Goal: Task Accomplishment & Management: Manage account settings

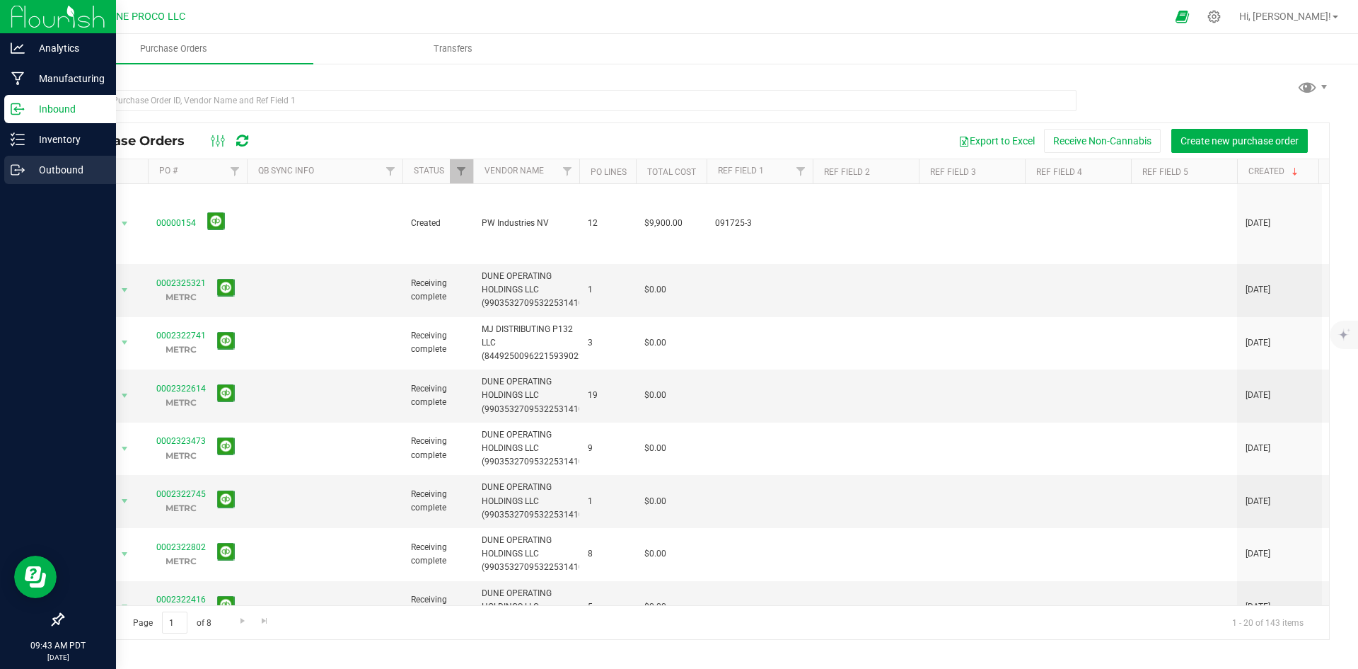
click at [35, 168] on p "Outbound" at bounding box center [67, 169] width 85 height 17
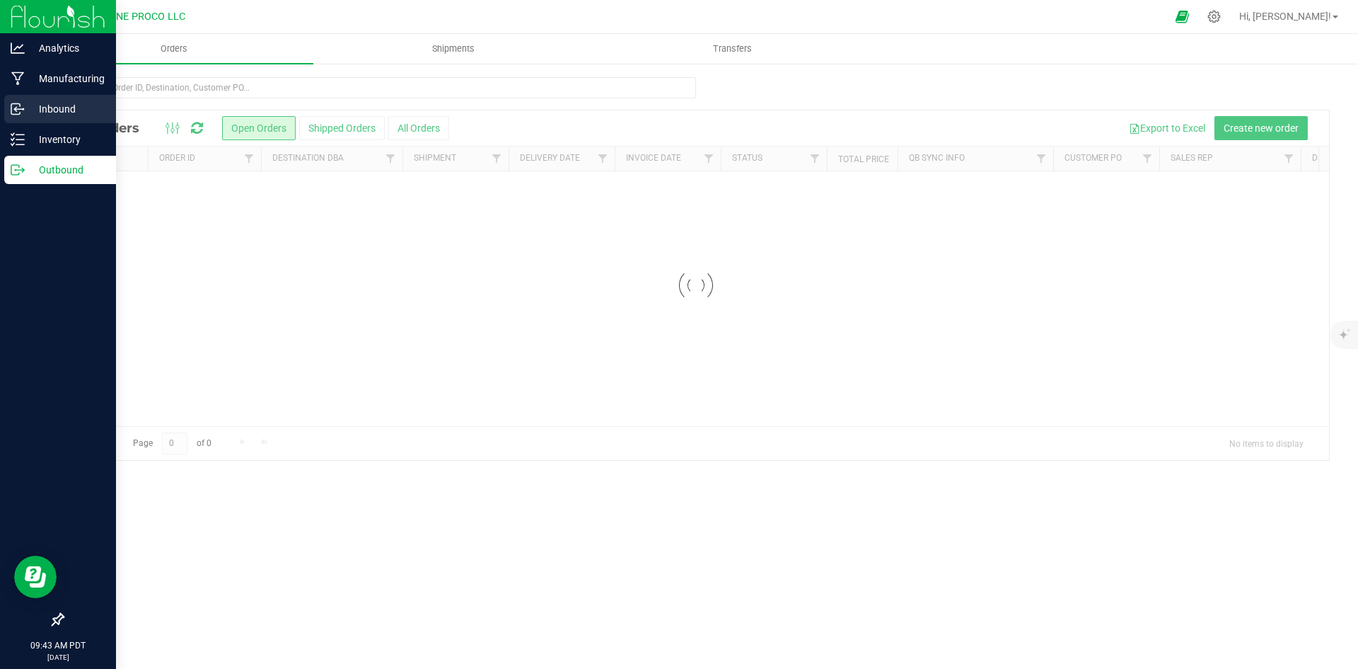
click at [44, 110] on p "Inbound" at bounding box center [67, 108] width 85 height 17
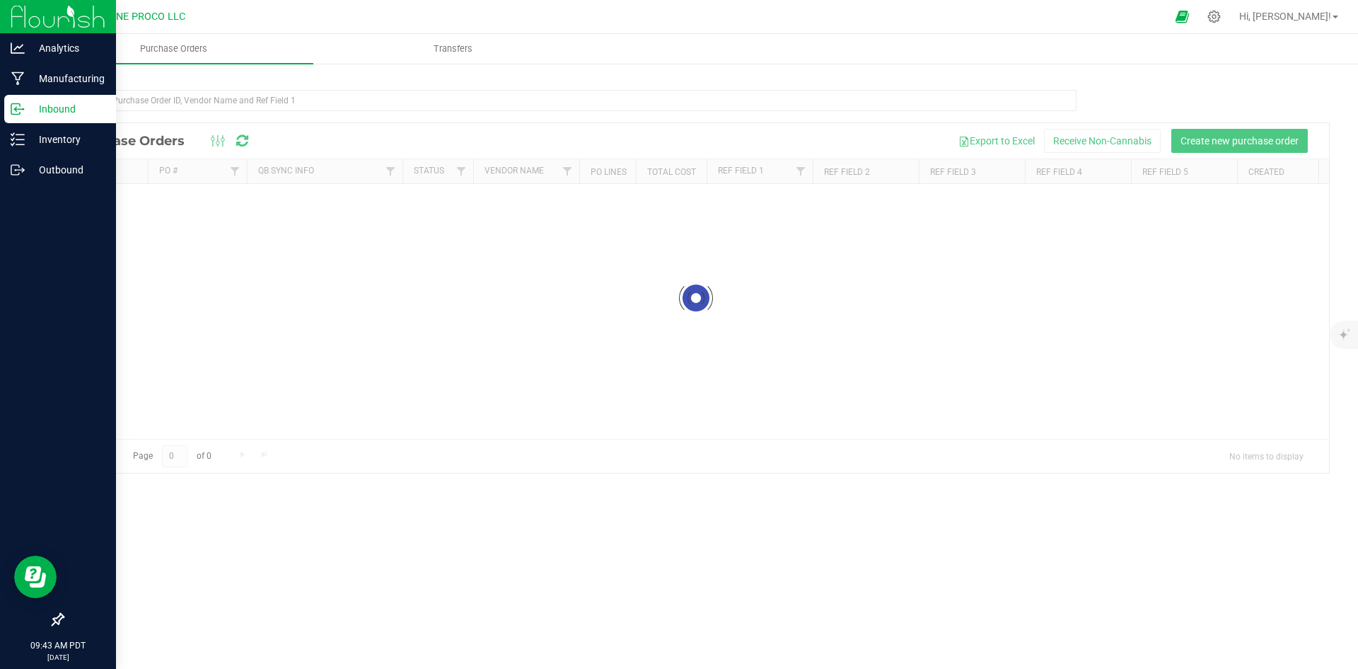
click at [44, 110] on p "Inbound" at bounding box center [67, 108] width 85 height 17
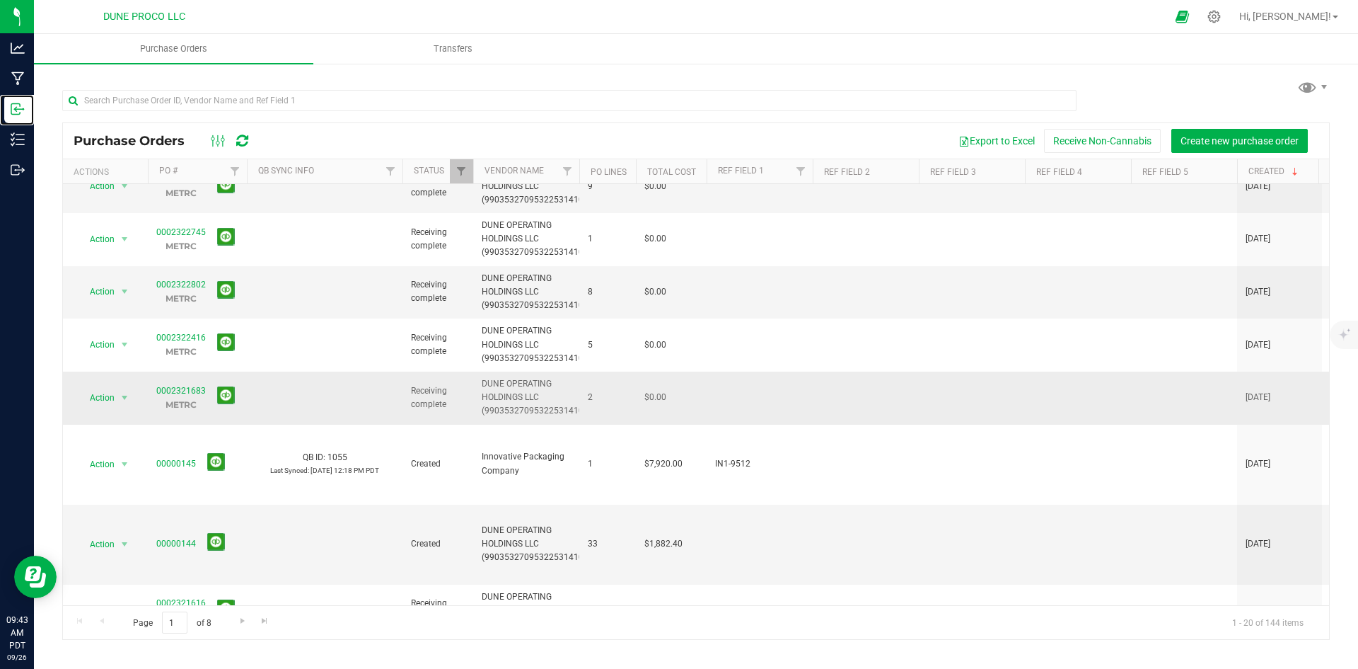
scroll to position [354, 0]
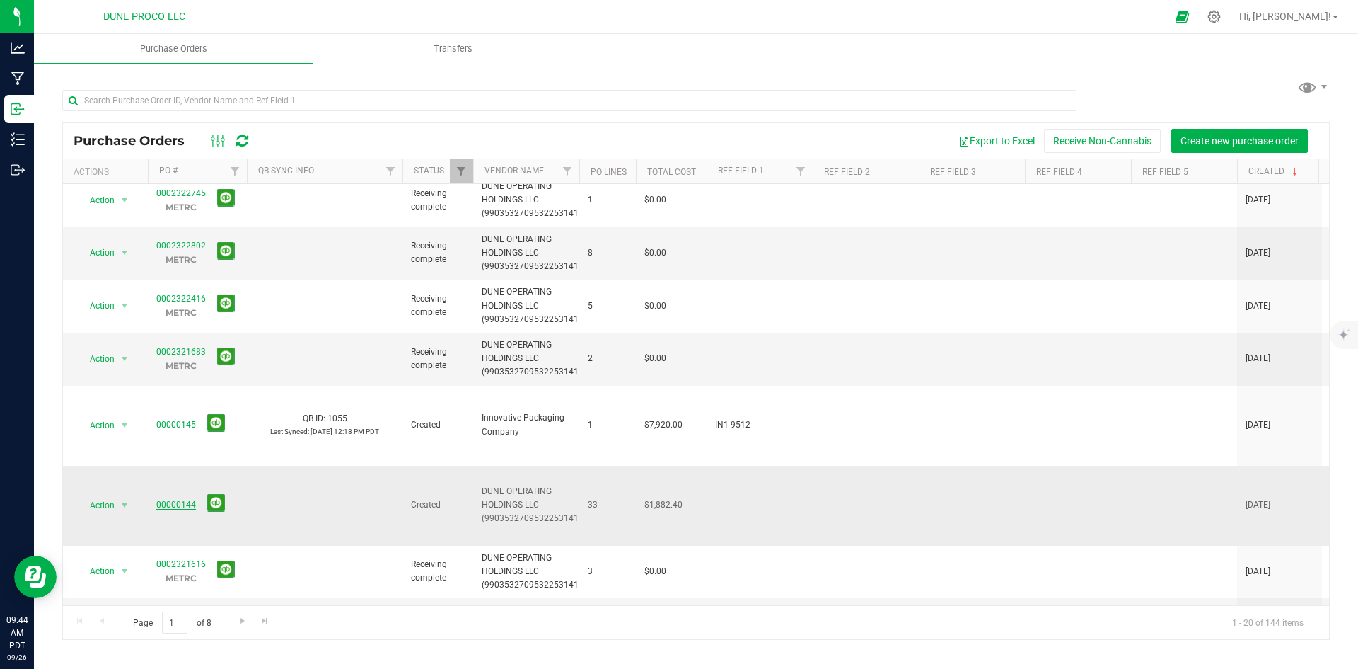
click at [164, 500] on link "00000144" at bounding box center [176, 505] width 40 height 10
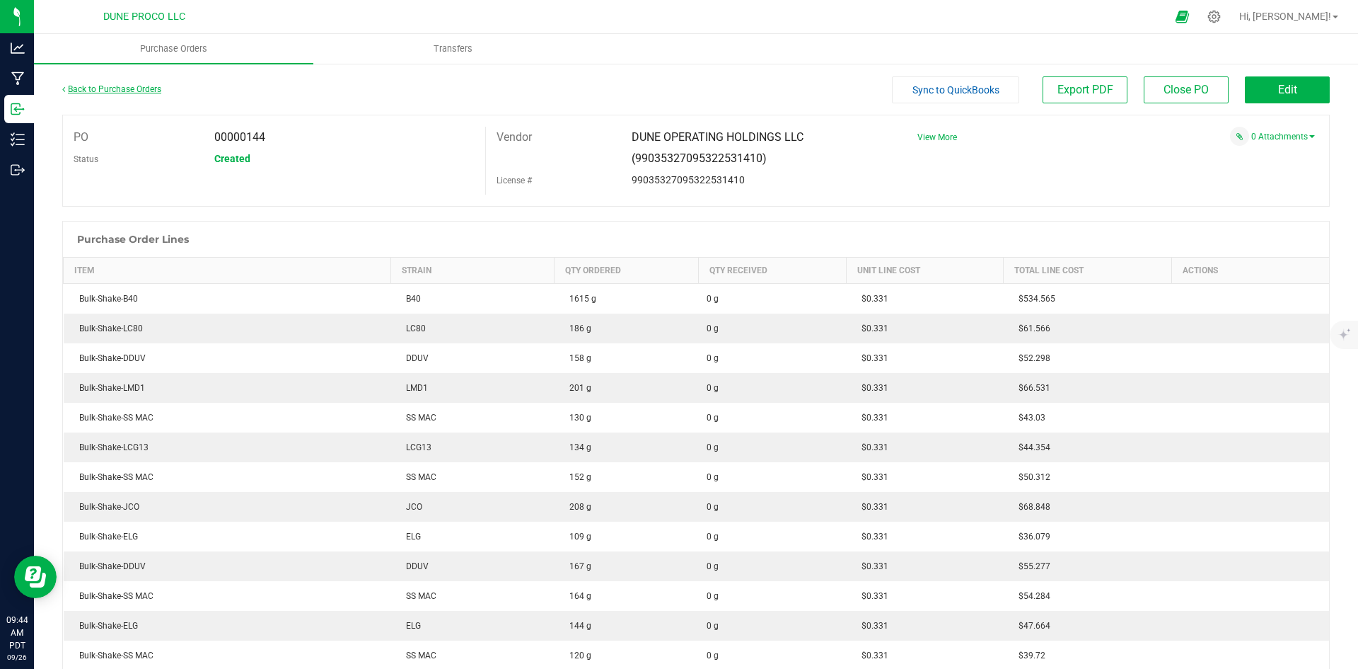
click at [130, 91] on link "Back to Purchase Orders" at bounding box center [111, 89] width 99 height 10
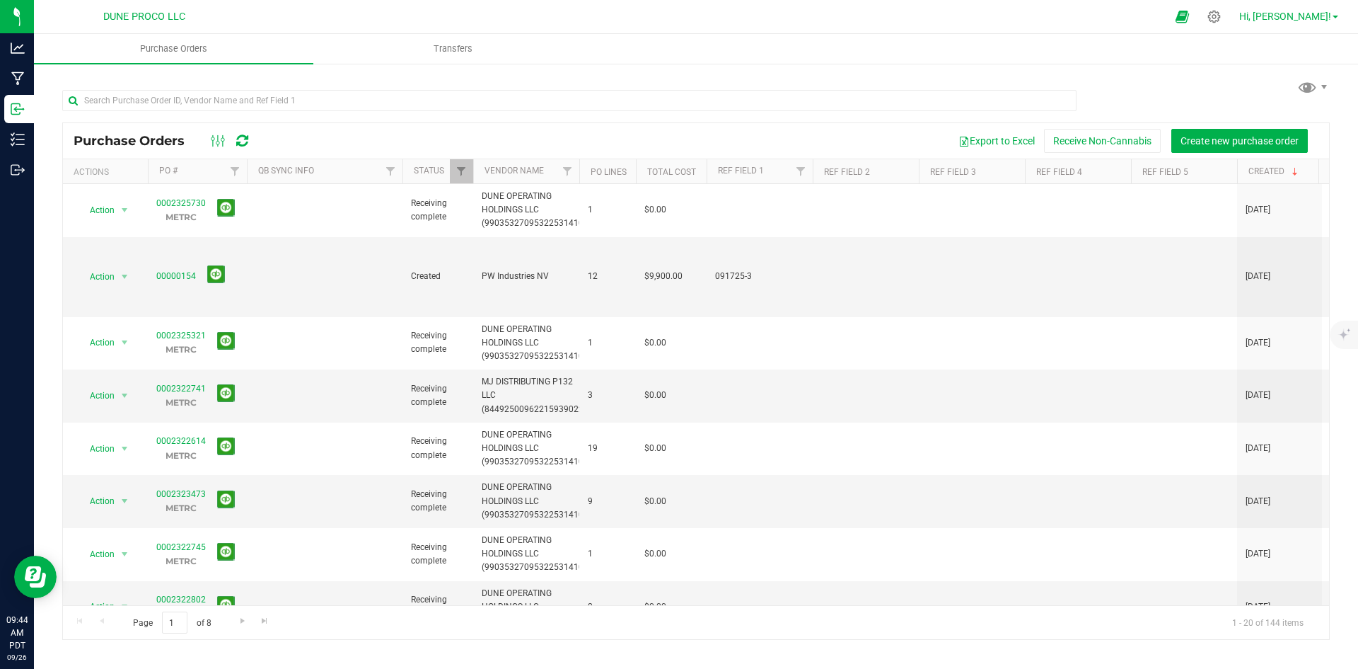
click at [1291, 16] on span "Hi, [PERSON_NAME]!" at bounding box center [1286, 16] width 92 height 11
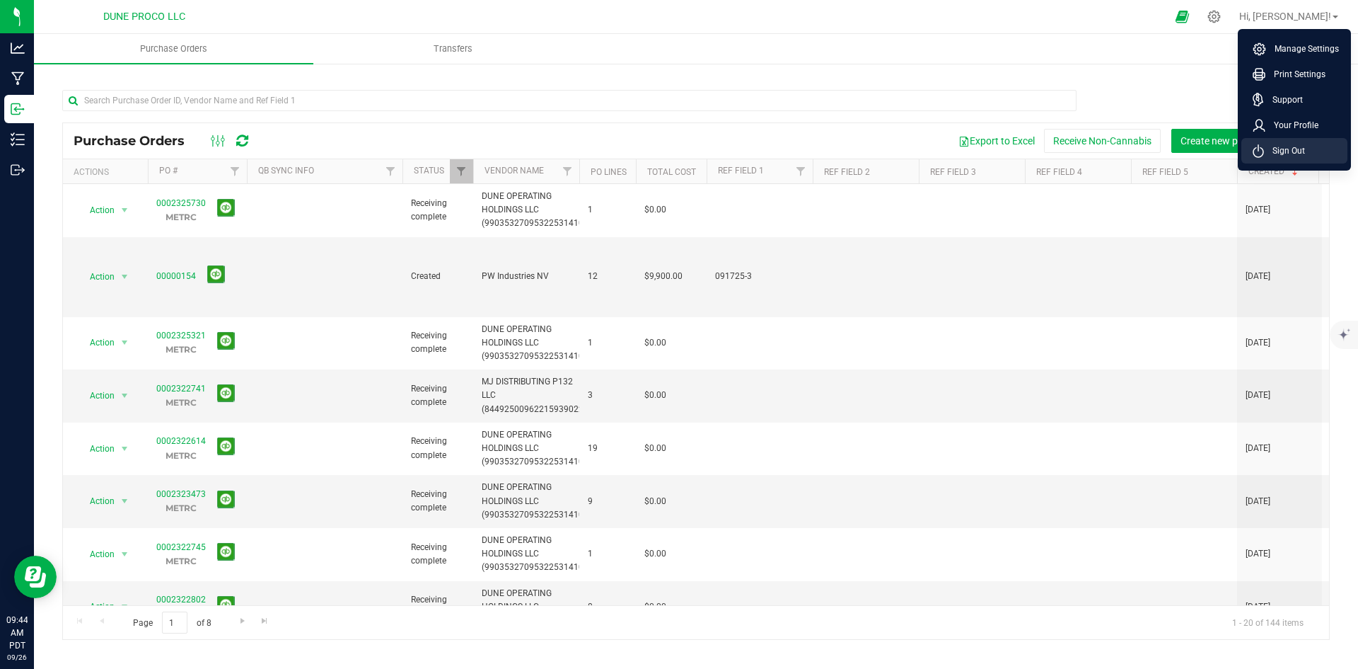
click at [1274, 146] on span "Sign Out" at bounding box center [1284, 151] width 41 height 14
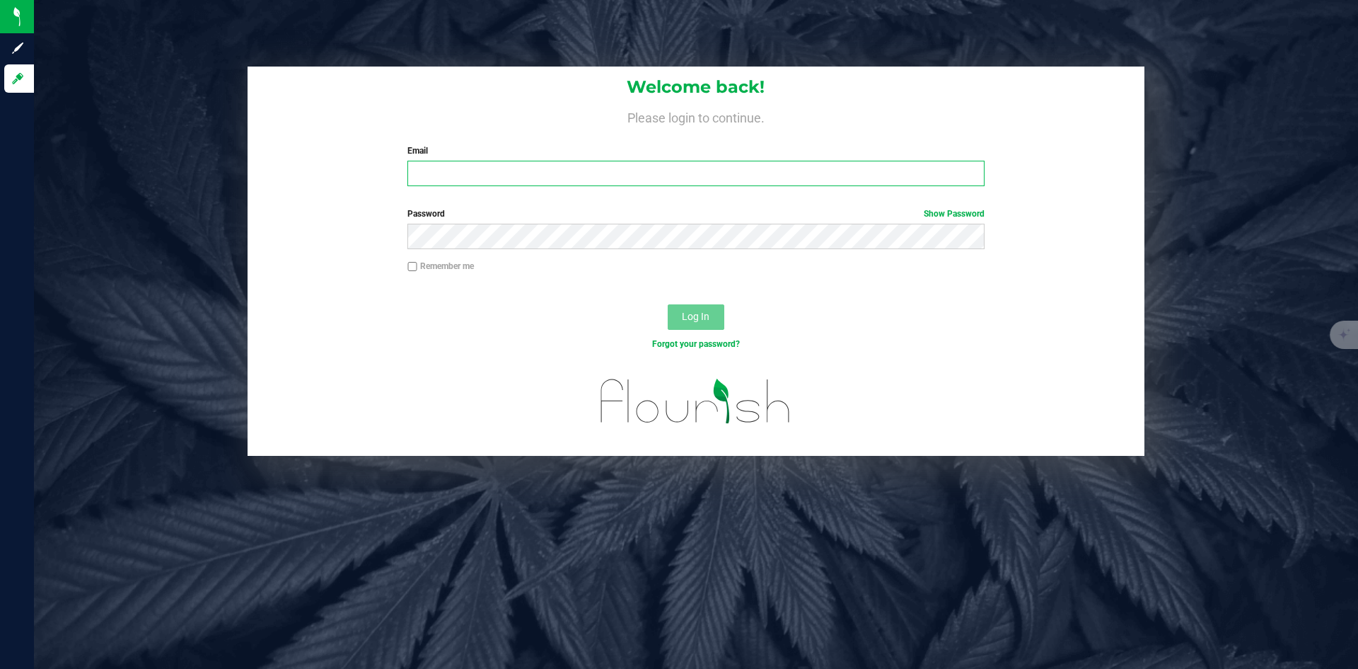
type input "[PERSON_NAME][EMAIL_ADDRESS][PERSON_NAME][DOMAIN_NAME]"
click at [591, 176] on input "[PERSON_NAME][EMAIL_ADDRESS][PERSON_NAME][DOMAIN_NAME]" at bounding box center [696, 173] width 577 height 25
click at [1005, 387] on div at bounding box center [696, 410] width 897 height 90
click at [715, 314] on button "Log In" at bounding box center [696, 316] width 57 height 25
